Goal: Task Accomplishment & Management: Use online tool/utility

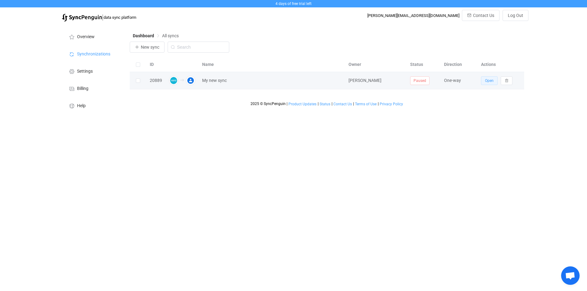
click at [487, 82] on span "Open" at bounding box center [489, 81] width 9 height 4
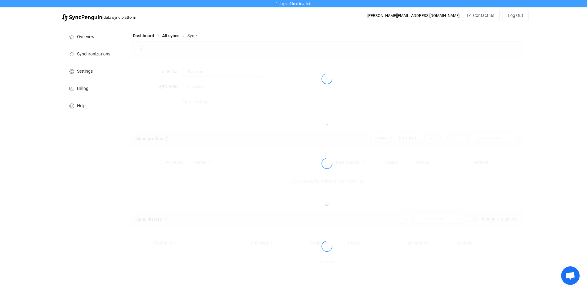
type input "Xero → Google"
type input "10 minutes"
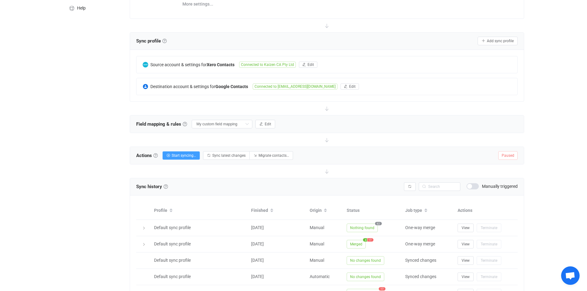
scroll to position [103, 0]
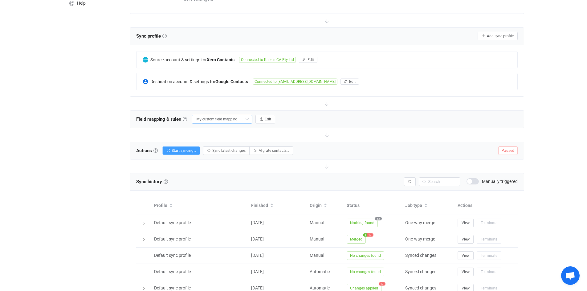
click at [223, 119] on input "My custom field mapping" at bounding box center [222, 119] width 61 height 9
click at [257, 118] on button "Edit" at bounding box center [266, 119] width 20 height 9
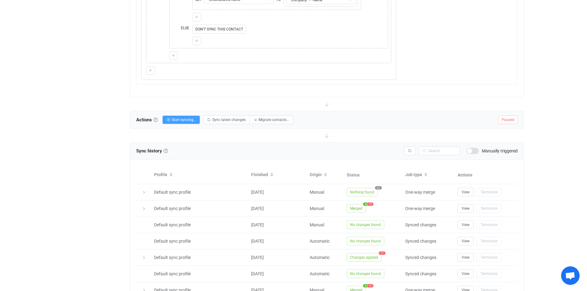
scroll to position [573, 0]
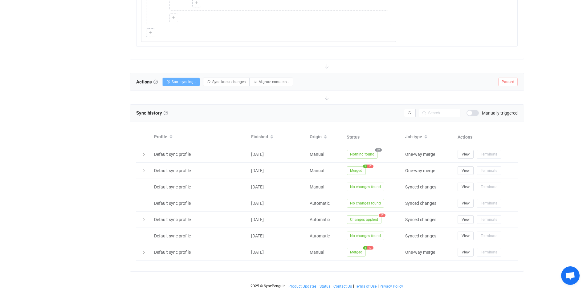
click at [181, 80] on span "Start syncing…" at bounding box center [184, 82] width 24 height 4
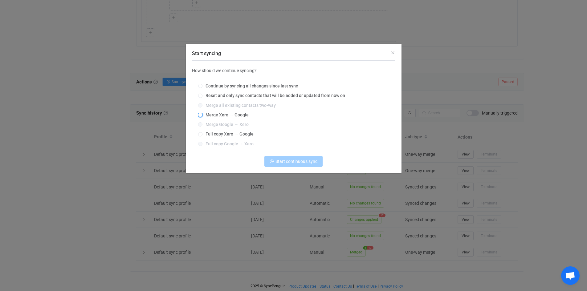
click at [203, 116] on span "Merge Xero → Google" at bounding box center [226, 115] width 46 height 5
click at [203, 116] on input "Merge Xero → Google" at bounding box center [200, 115] width 4 height 5
radio input "true"
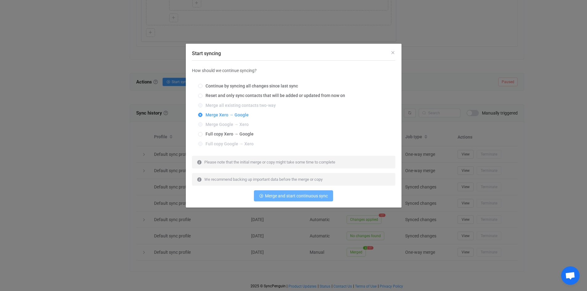
click at [276, 199] on span "Merge and start continuous sync" at bounding box center [296, 196] width 63 height 5
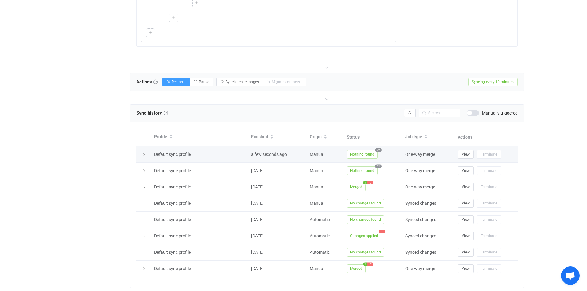
click at [353, 153] on span "Nothing found" at bounding box center [362, 154] width 31 height 9
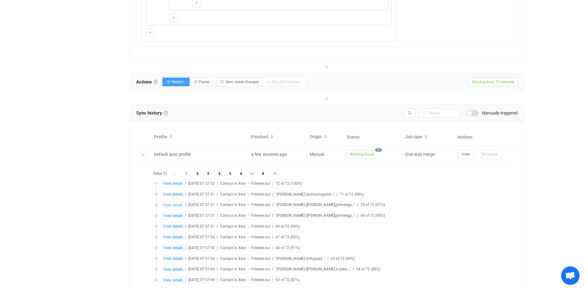
click at [170, 205] on span "View details" at bounding box center [173, 205] width 20 height 4
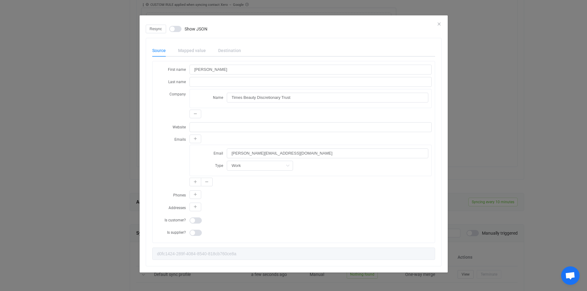
scroll to position [414, 0]
click at [87, 132] on div "Resync Show JSON Source Mapped value Destination First name Kenneth Chow Last n…" at bounding box center [293, 145] width 587 height 291
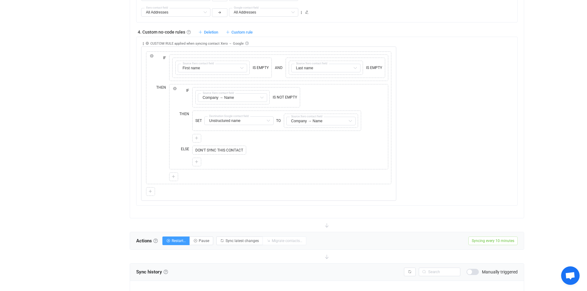
scroll to position [620, 0]
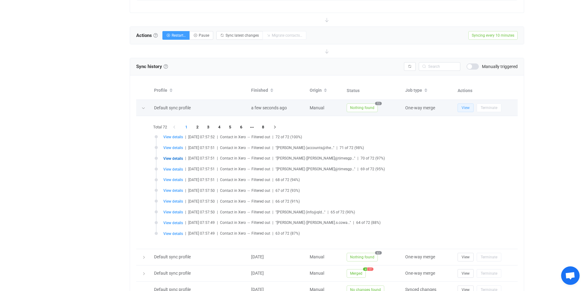
click at [467, 110] on button "View" at bounding box center [466, 108] width 16 height 9
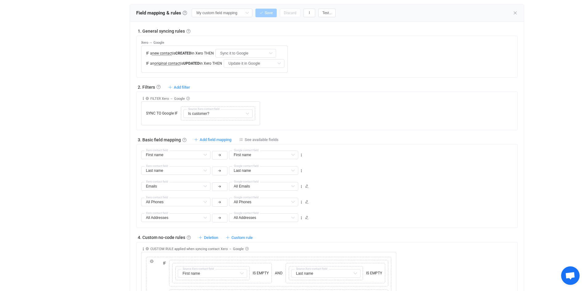
scroll to position [0, 0]
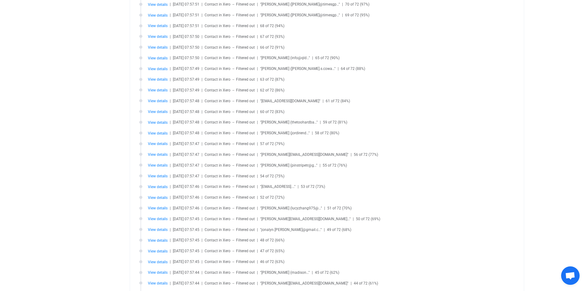
scroll to position [459, 0]
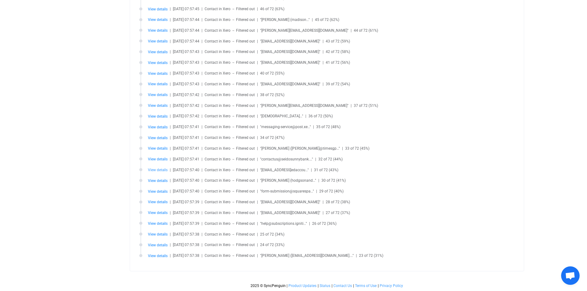
click at [156, 170] on span "View details" at bounding box center [158, 170] width 20 height 4
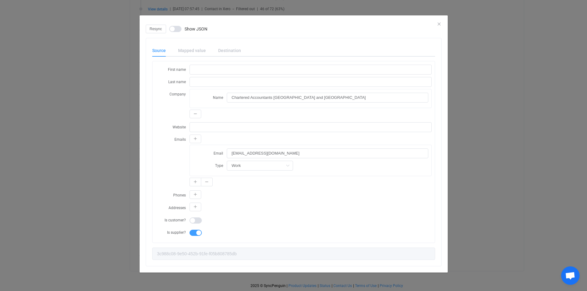
click at [78, 166] on div "Resync Show JSON Source Mapped value Destination First name Last name Company N…" at bounding box center [293, 145] width 587 height 291
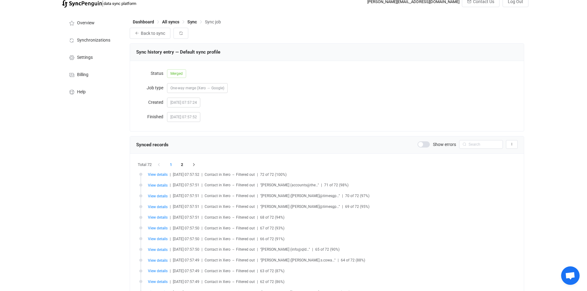
scroll to position [0, 0]
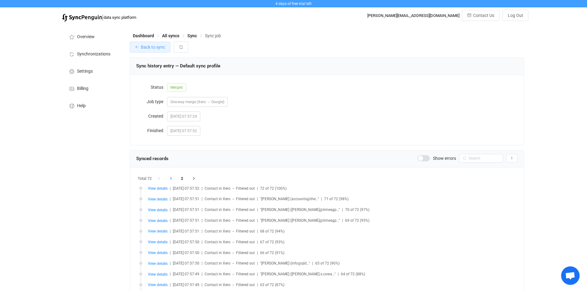
click at [157, 49] on span "Back to sync" at bounding box center [153, 47] width 24 height 5
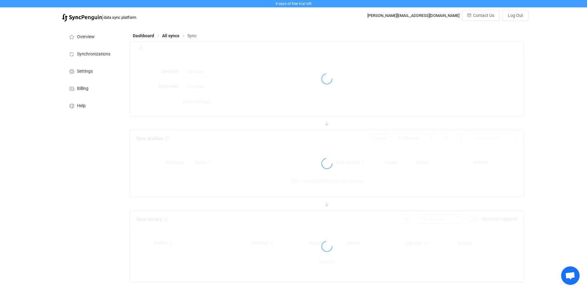
type input "Xero → Google"
type input "10 minutes"
